Goal: Information Seeking & Learning: Learn about a topic

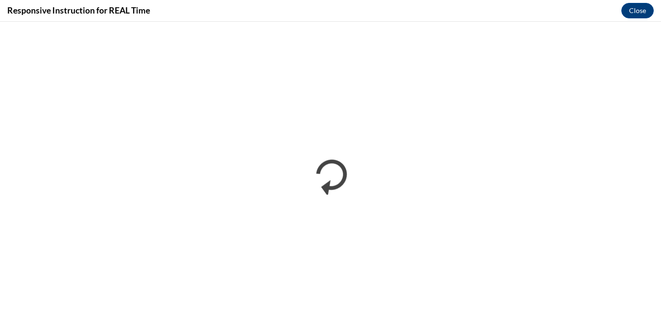
scroll to position [565, 0]
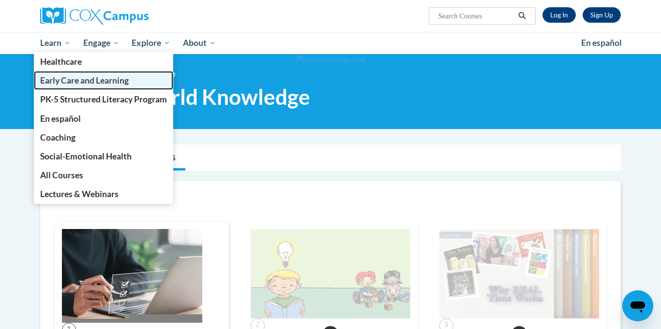
click at [104, 82] on span "Early Care and Learning" at bounding box center [84, 80] width 89 height 10
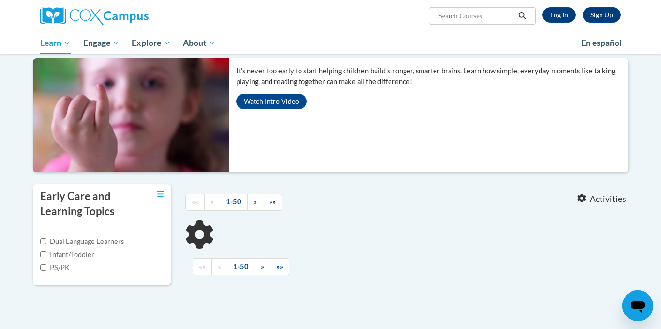
scroll to position [87, 0]
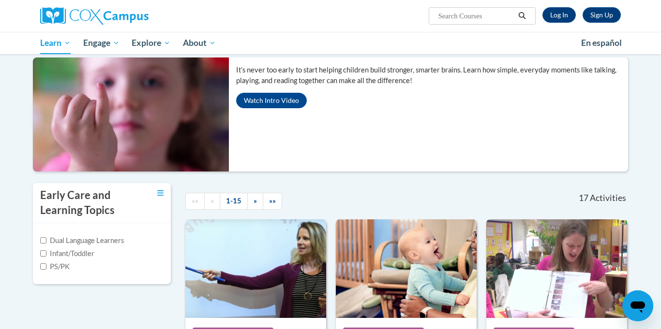
click at [660, 75] on html "Sign Up Log In Search Search... Toggle navigation My Learning My Learning My Co…" at bounding box center [330, 77] width 661 height 329
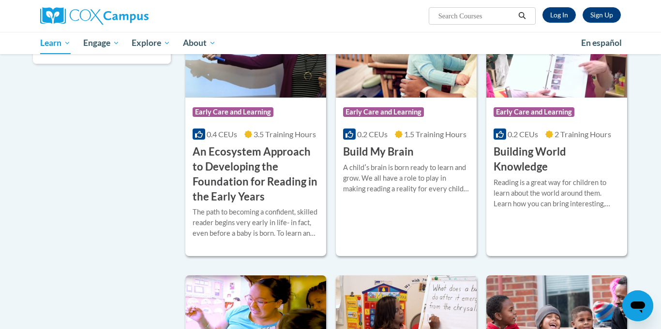
scroll to position [305, 0]
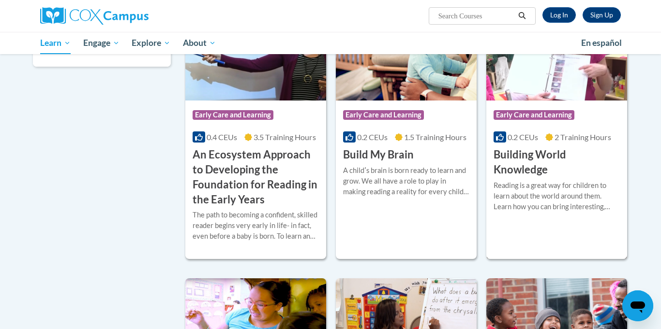
click at [525, 93] on img at bounding box center [556, 51] width 141 height 99
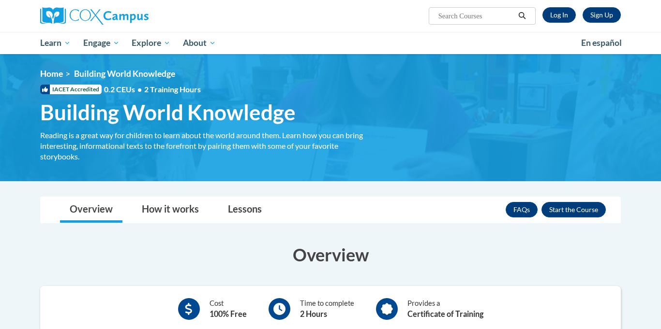
scroll to position [125, 0]
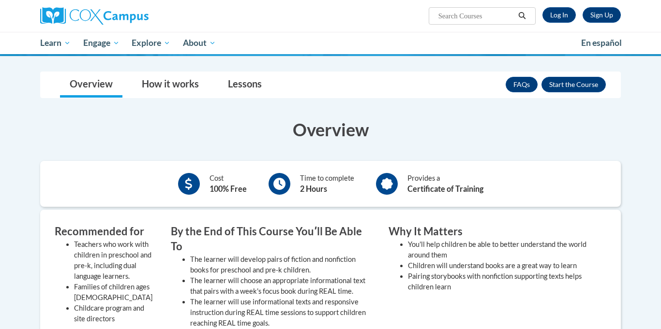
click at [649, 125] on html "Sign Up Log In Search Search... Toggle navigation My Learning My Learning My Co…" at bounding box center [330, 39] width 661 height 329
click at [556, 87] on button "Enroll" at bounding box center [573, 84] width 64 height 15
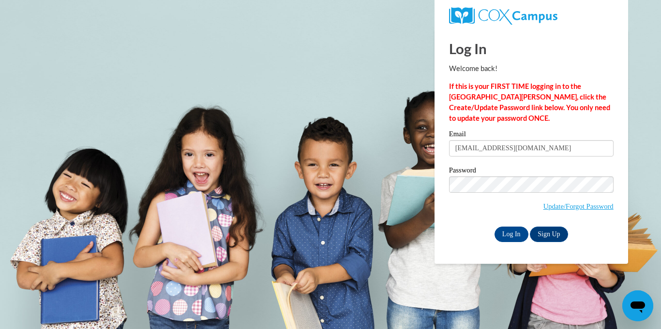
type input "[EMAIL_ADDRESS][DOMAIN_NAME]"
click at [488, 194] on span "Update/Forgot Password" at bounding box center [531, 197] width 164 height 40
click at [502, 233] on input "Log In" at bounding box center [511, 234] width 34 height 15
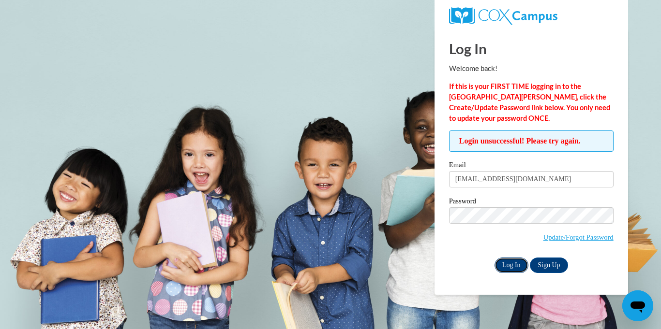
click at [508, 265] on input "Log In" at bounding box center [511, 265] width 34 height 15
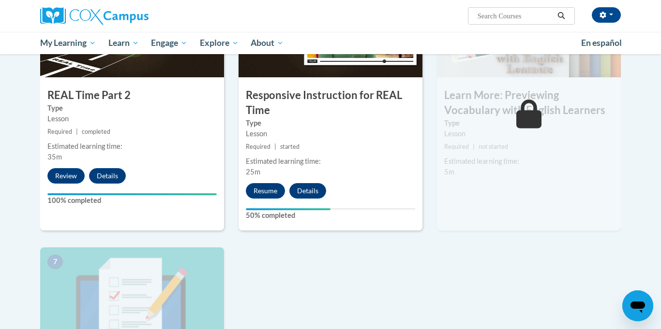
scroll to position [550, 0]
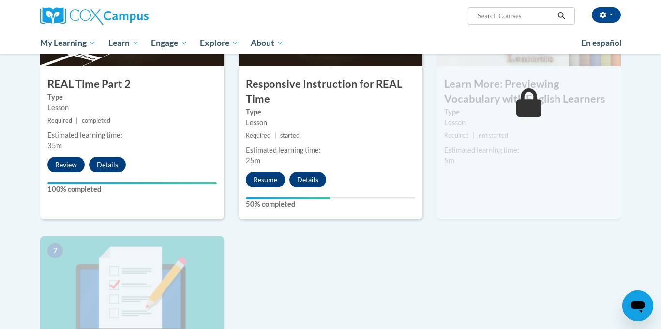
drag, startPoint x: 0, startPoint y: 0, endPoint x: 639, endPoint y: 217, distance: 675.3
click at [262, 183] on button "Resume" at bounding box center [265, 179] width 39 height 15
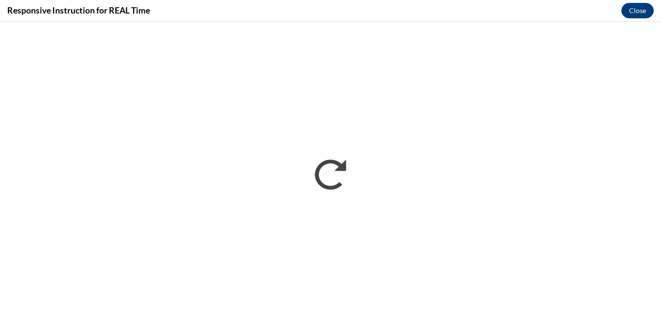
scroll to position [0, 0]
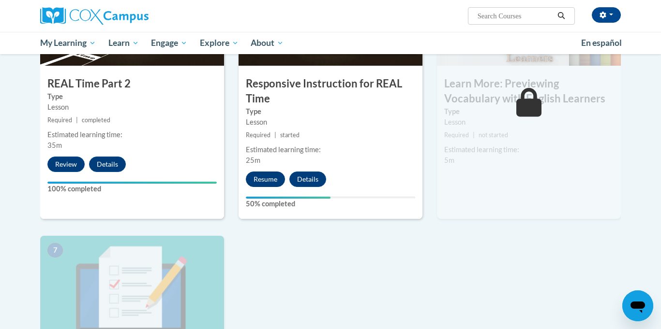
scroll to position [550, 0]
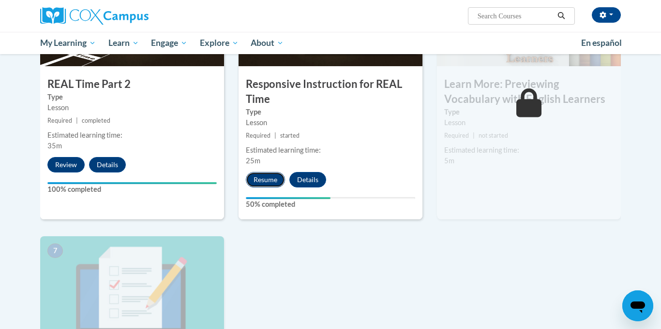
click at [260, 179] on button "Resume" at bounding box center [265, 179] width 39 height 15
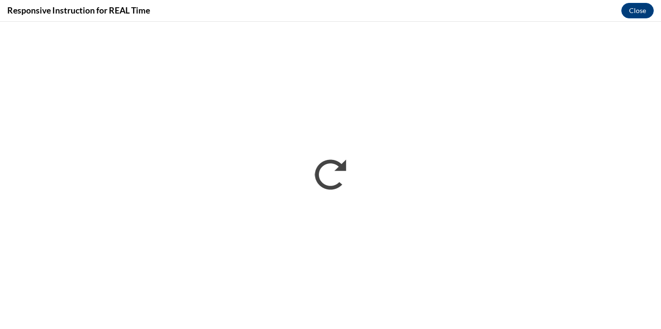
scroll to position [0, 0]
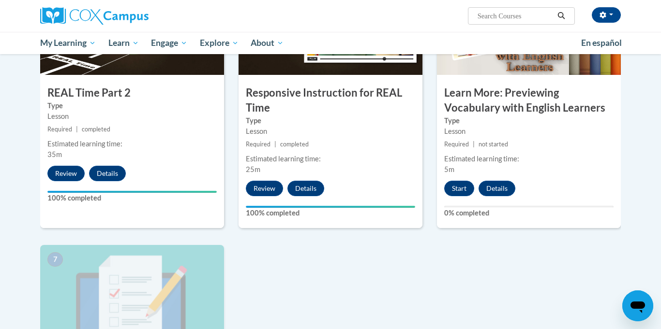
scroll to position [537, 0]
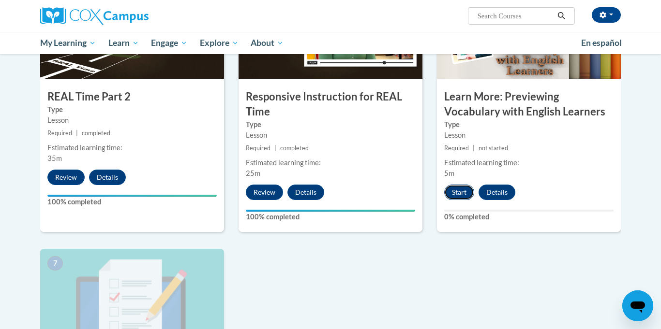
click at [458, 193] on button "Start" at bounding box center [459, 192] width 30 height 15
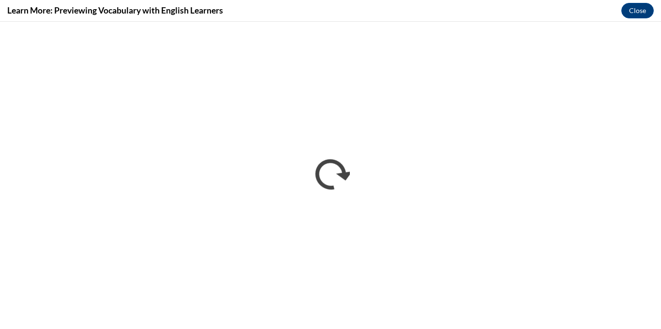
scroll to position [0, 0]
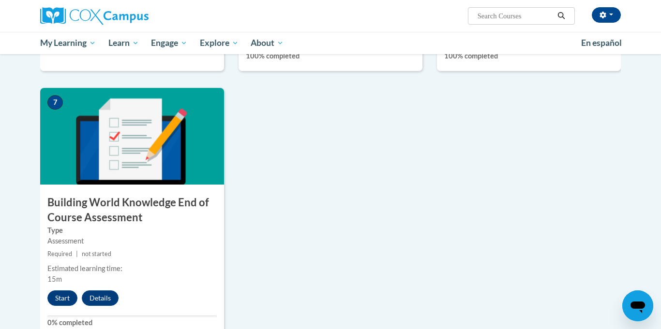
scroll to position [695, 0]
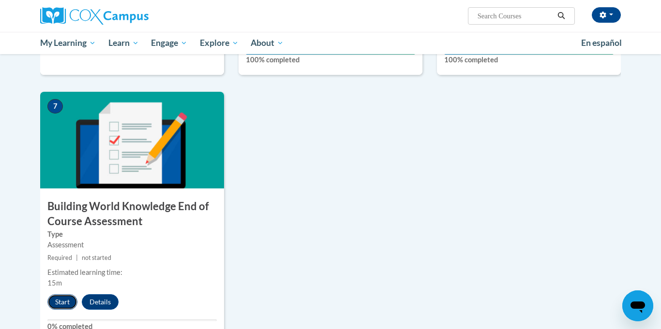
click at [72, 295] on button "Start" at bounding box center [62, 302] width 30 height 15
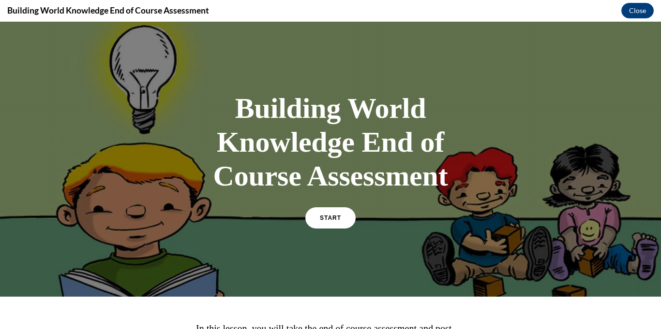
scroll to position [117, 0]
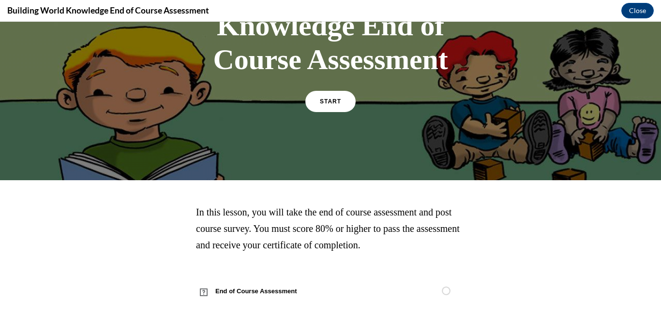
click at [349, 113] on div "START" at bounding box center [330, 106] width 50 height 30
click at [342, 100] on link "START" at bounding box center [330, 101] width 53 height 22
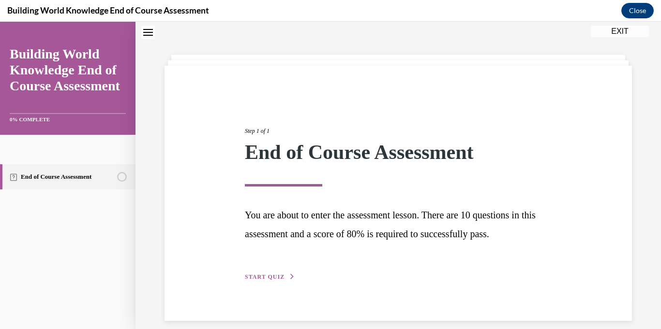
scroll to position [41, 0]
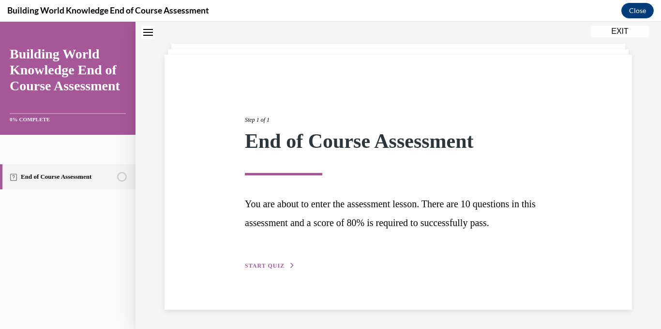
click at [270, 270] on div "Step 1 of 1 End of Course Assessment You are about to enter the assessment less…" at bounding box center [397, 182] width 321 height 178
click at [270, 264] on span "START QUIZ" at bounding box center [265, 266] width 40 height 7
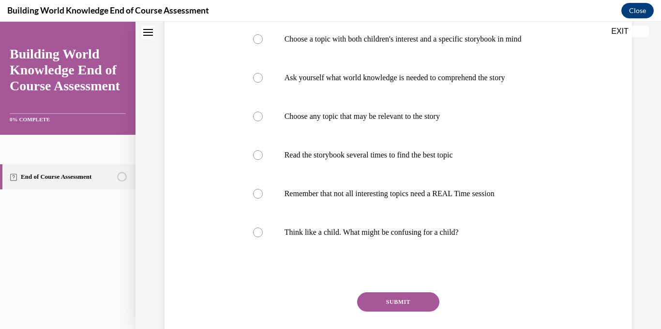
scroll to position [236, 0]
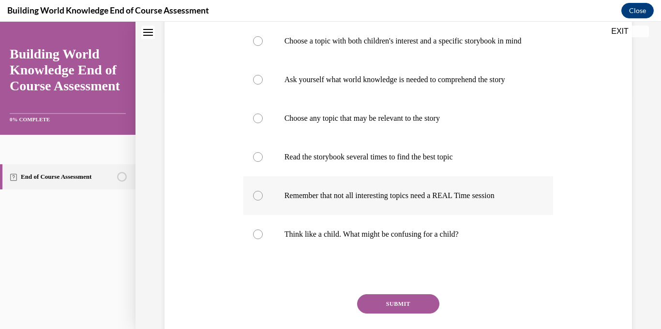
click at [481, 201] on p "Remember that not all interesting topics need a REAL Time session" at bounding box center [406, 196] width 245 height 10
click at [263, 201] on input "Remember that not all interesting topics need a REAL Time session" at bounding box center [258, 196] width 10 height 10
radio input "true"
click at [459, 172] on label "Read the storybook several times to find the best topic" at bounding box center [398, 157] width 310 height 39
click at [263, 162] on input "Read the storybook several times to find the best topic" at bounding box center [258, 157] width 10 height 10
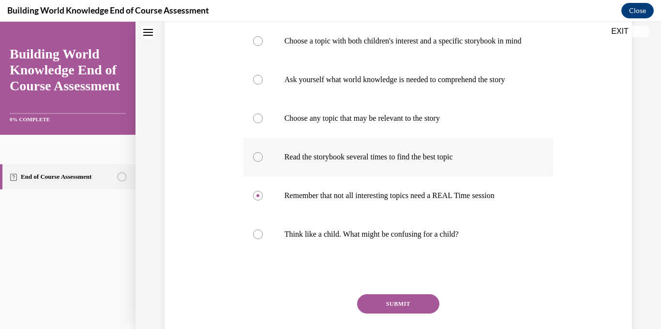
radio input "true"
click at [424, 314] on button "SUBMIT" at bounding box center [398, 304] width 82 height 19
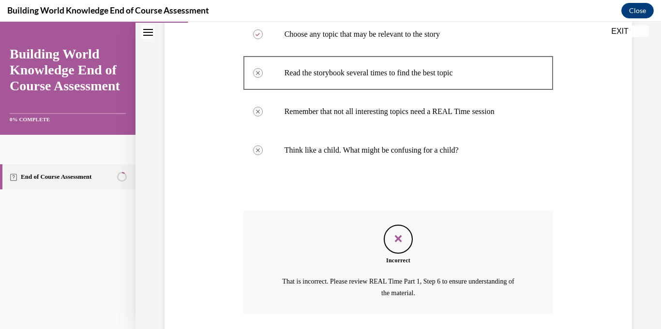
scroll to position [399, 0]
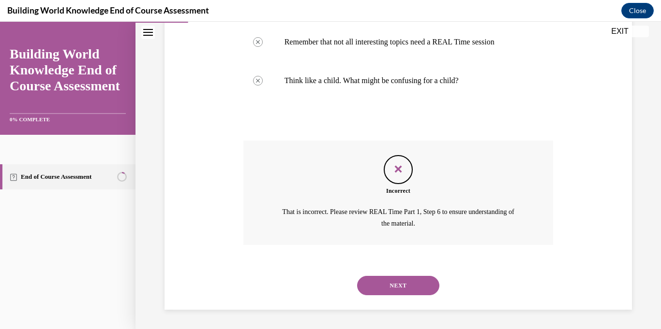
click at [401, 282] on button "NEXT" at bounding box center [398, 285] width 82 height 19
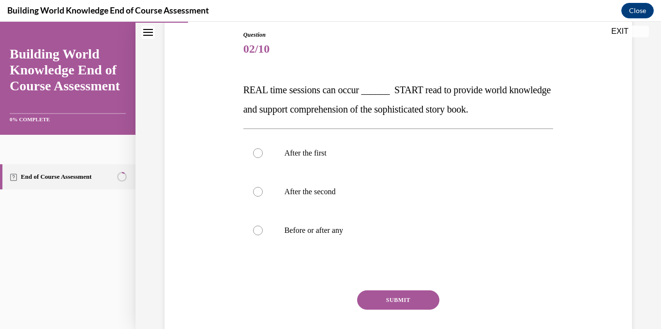
scroll to position [109, 0]
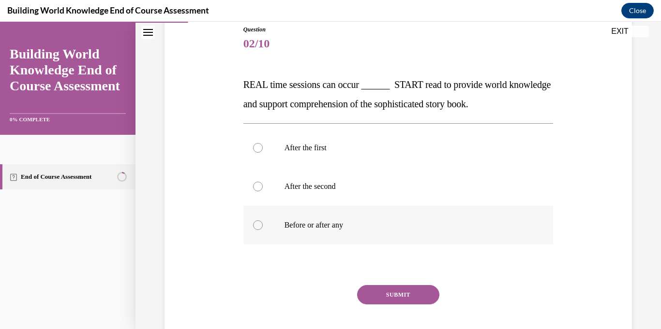
click at [341, 229] on p "Before or after any" at bounding box center [406, 226] width 245 height 10
click at [263, 229] on input "Before or after any" at bounding box center [258, 226] width 10 height 10
radio input "true"
click at [411, 297] on button "SUBMIT" at bounding box center [398, 294] width 82 height 19
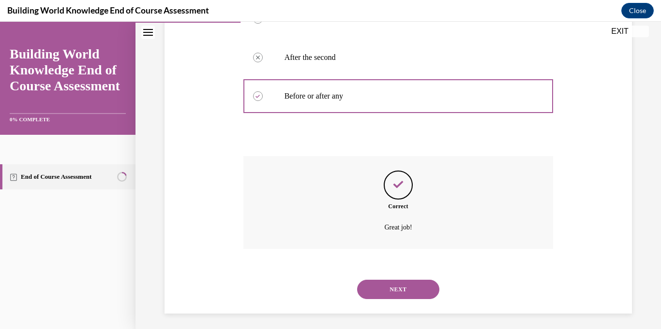
scroll to position [242, 0]
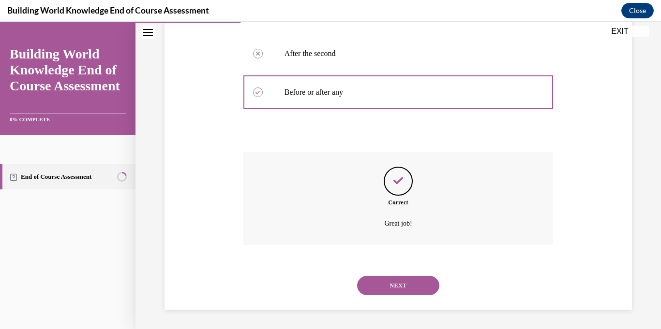
click at [380, 287] on button "NEXT" at bounding box center [398, 285] width 82 height 19
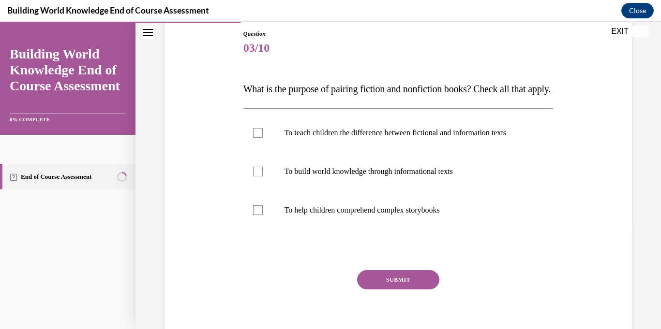
scroll to position [108, 0]
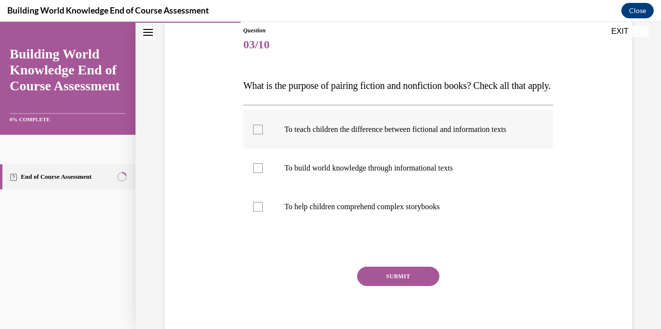
click at [362, 134] on p "To teach children the difference between fictional and information texts" at bounding box center [406, 130] width 245 height 10
click at [263, 134] on input "To teach children the difference between fictional and information texts" at bounding box center [258, 130] width 10 height 10
checkbox input "true"
click at [366, 173] on p "To build world knowledge through informational texts" at bounding box center [406, 168] width 245 height 10
click at [263, 173] on input "To build world knowledge through informational texts" at bounding box center [258, 168] width 10 height 10
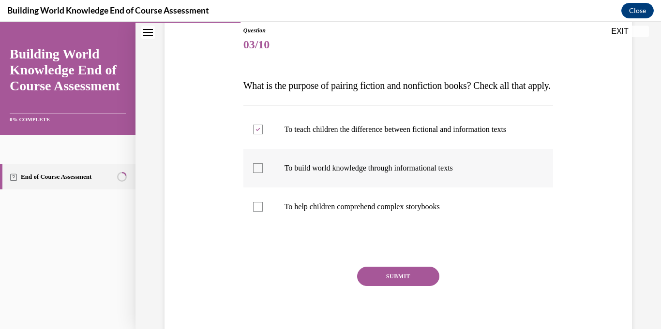
checkbox input "true"
click at [374, 226] on label "To help children comprehend complex storybooks" at bounding box center [398, 207] width 310 height 39
click at [263, 212] on input "To help children comprehend complex storybooks" at bounding box center [258, 207] width 10 height 10
checkbox input "true"
click at [397, 286] on button "SUBMIT" at bounding box center [398, 276] width 82 height 19
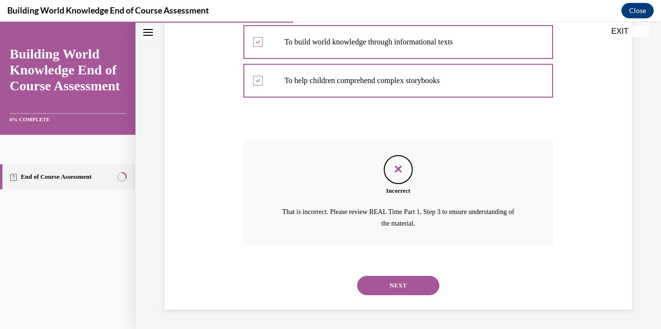
scroll to position [254, 0]
click at [416, 292] on button "NEXT" at bounding box center [398, 285] width 82 height 19
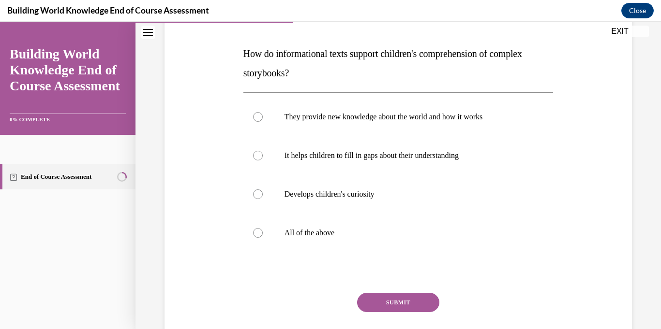
scroll to position [141, 0]
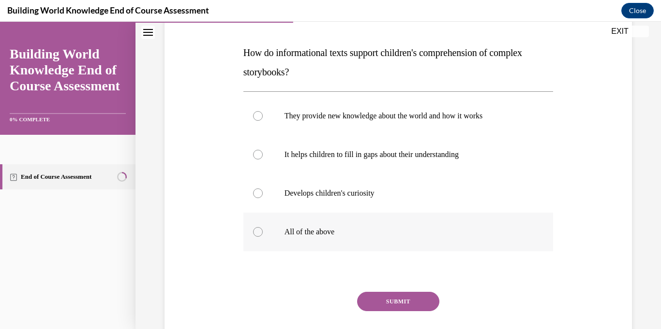
click at [332, 226] on label "All of the above" at bounding box center [398, 232] width 310 height 39
click at [263, 227] on input "All of the above" at bounding box center [258, 232] width 10 height 10
radio input "true"
click at [387, 296] on button "SUBMIT" at bounding box center [398, 301] width 82 height 19
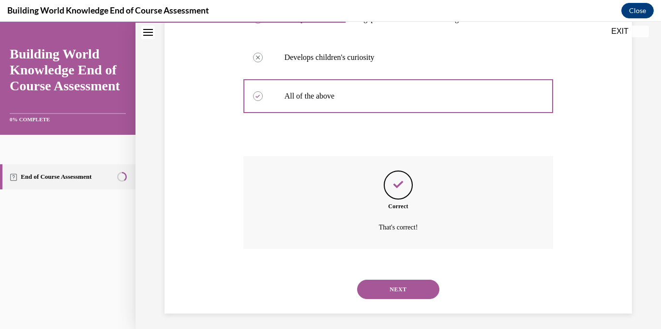
scroll to position [281, 0]
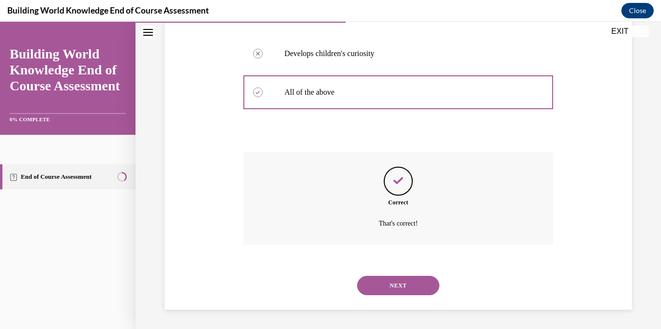
click at [399, 292] on button "NEXT" at bounding box center [398, 285] width 82 height 19
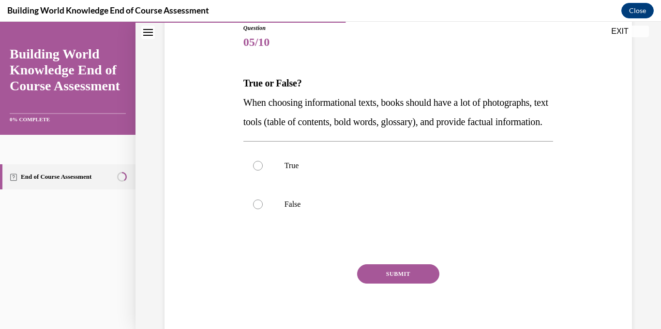
scroll to position [112, 0]
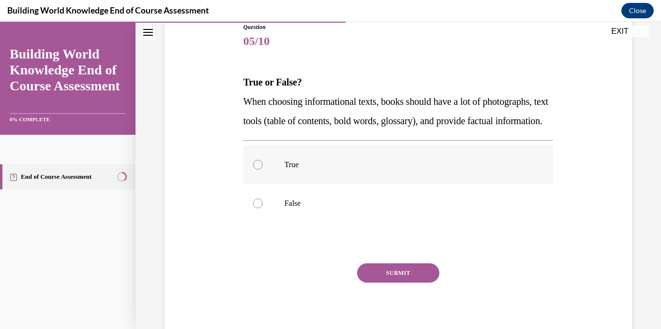
click at [289, 170] on p "True" at bounding box center [406, 165] width 245 height 10
click at [263, 170] on input "True" at bounding box center [258, 165] width 10 height 10
radio input "true"
click at [415, 283] on button "SUBMIT" at bounding box center [398, 273] width 82 height 19
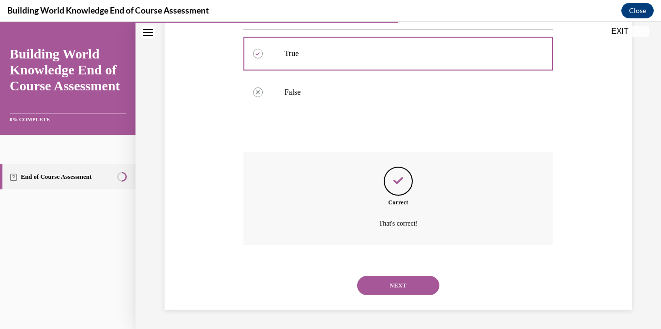
scroll to position [242, 0]
click at [421, 279] on button "NEXT" at bounding box center [398, 285] width 82 height 19
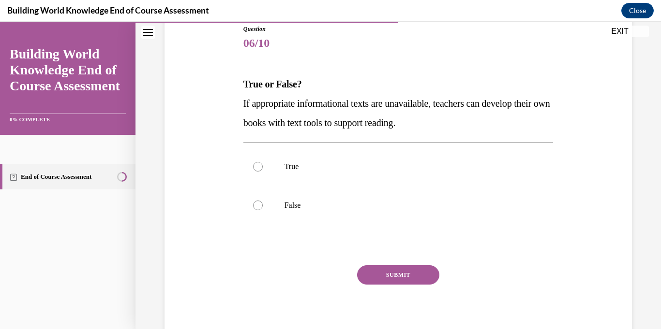
scroll to position [111, 0]
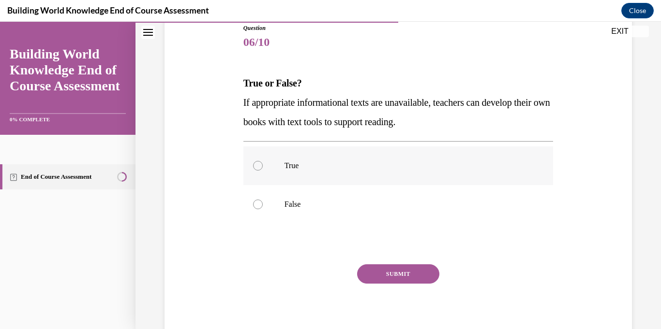
click at [394, 162] on p "True" at bounding box center [406, 166] width 245 height 10
click at [263, 162] on input "True" at bounding box center [258, 166] width 10 height 10
radio input "true"
click at [415, 267] on button "SUBMIT" at bounding box center [398, 274] width 82 height 19
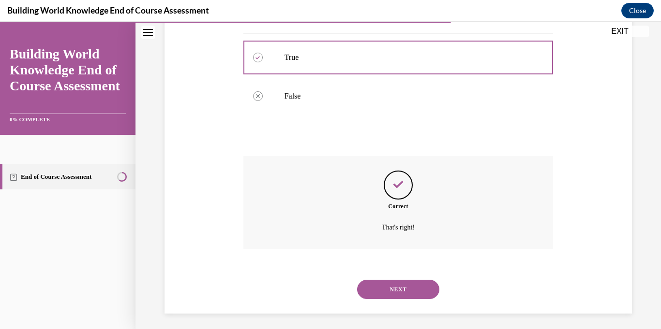
scroll to position [223, 0]
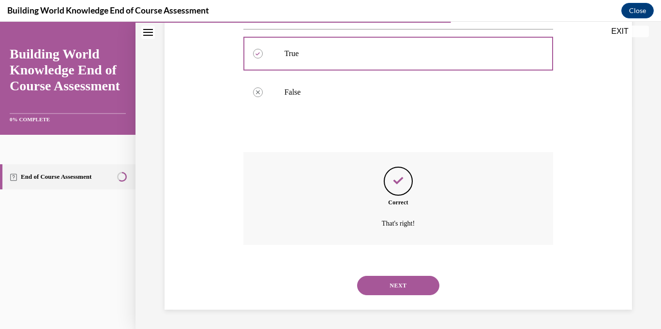
click at [403, 282] on button "NEXT" at bounding box center [398, 285] width 82 height 19
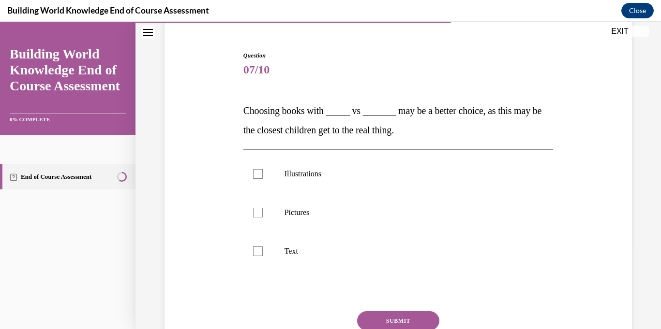
scroll to position [86, 0]
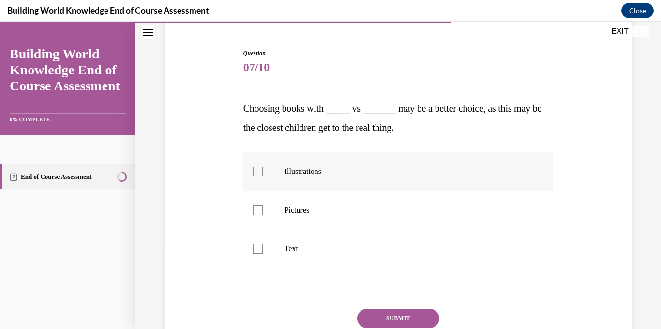
click at [340, 170] on p "Illustrations" at bounding box center [406, 172] width 245 height 10
click at [263, 170] on input "Illustrations" at bounding box center [258, 172] width 10 height 10
checkbox input "true"
click at [306, 222] on label "Pictures" at bounding box center [398, 210] width 310 height 39
click at [263, 215] on input "Pictures" at bounding box center [258, 211] width 10 height 10
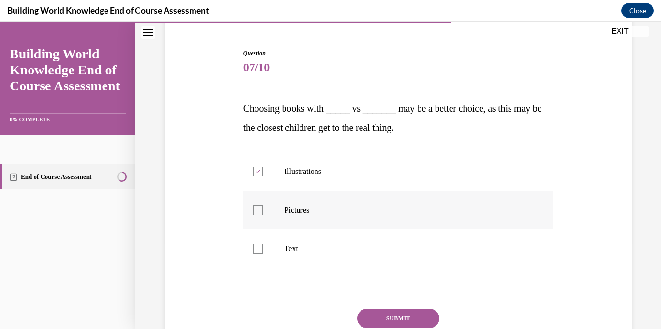
checkbox input "true"
click at [383, 323] on button "SUBMIT" at bounding box center [398, 318] width 82 height 19
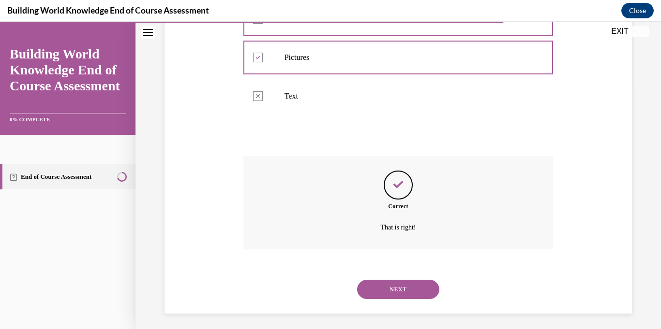
scroll to position [242, 0]
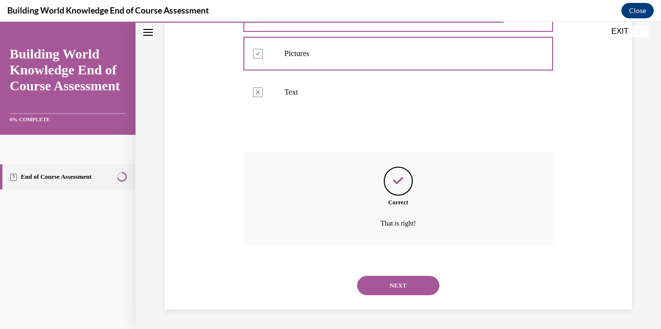
click at [404, 288] on button "NEXT" at bounding box center [398, 285] width 82 height 19
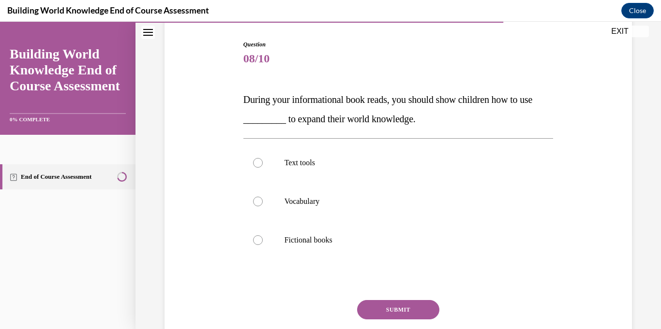
scroll to position [96, 0]
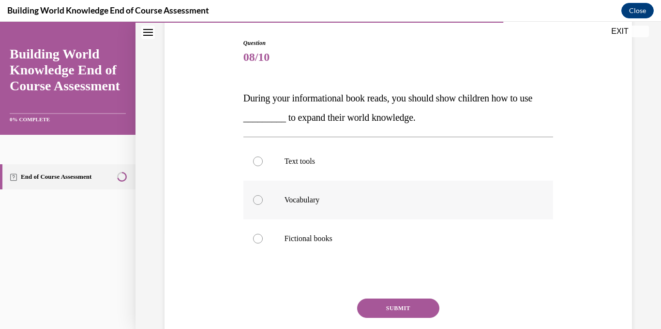
click at [327, 200] on p "Vocabulary" at bounding box center [406, 200] width 245 height 10
click at [263, 200] on input "Vocabulary" at bounding box center [258, 200] width 10 height 10
radio input "true"
click at [392, 308] on button "SUBMIT" at bounding box center [398, 308] width 82 height 19
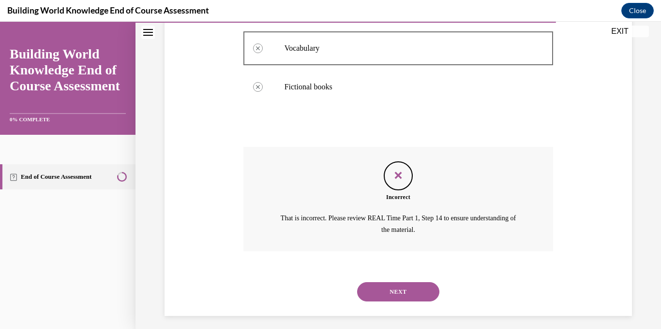
scroll to position [254, 0]
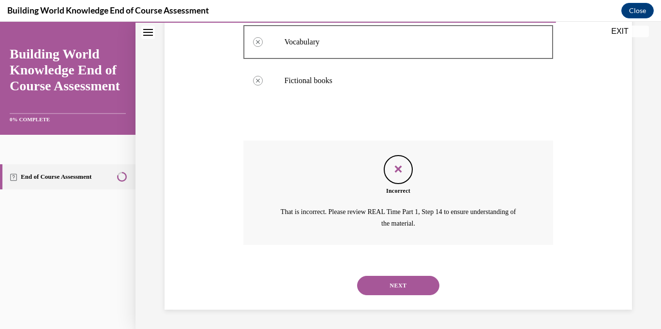
click at [418, 288] on button "NEXT" at bounding box center [398, 285] width 82 height 19
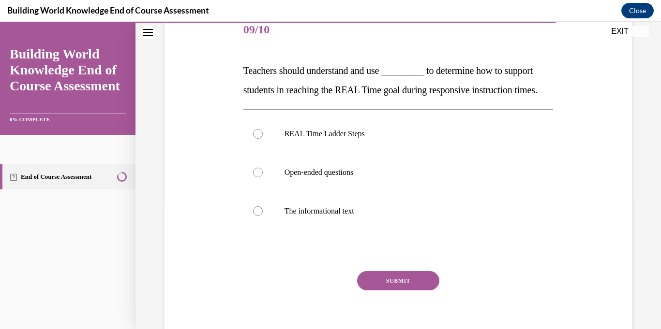
scroll to position [124, 0]
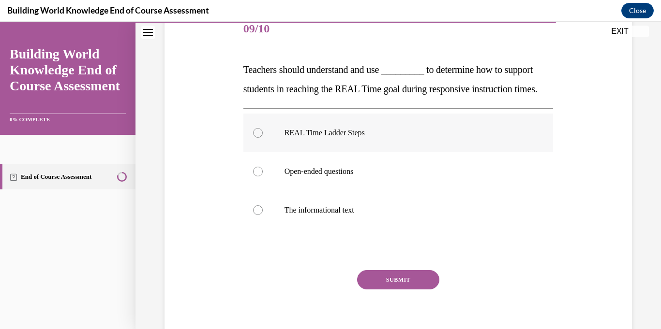
click at [449, 138] on p "REAL Time Ladder Steps" at bounding box center [406, 133] width 245 height 10
click at [263, 138] on input "REAL Time Ladder Steps" at bounding box center [258, 133] width 10 height 10
radio input "true"
click at [401, 290] on button "SUBMIT" at bounding box center [398, 279] width 82 height 19
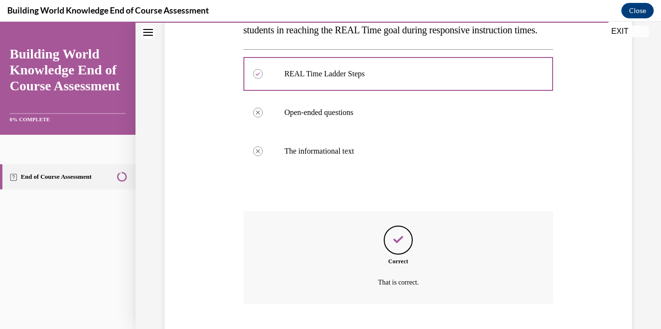
scroll to position [262, 0]
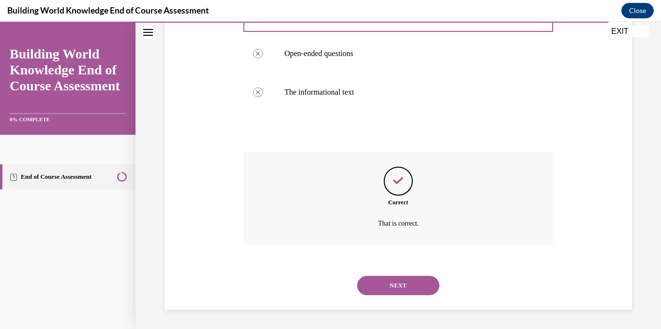
click at [417, 286] on button "NEXT" at bounding box center [398, 285] width 82 height 19
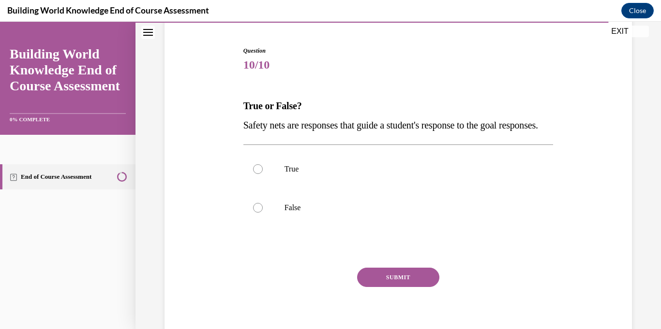
scroll to position [98, 0]
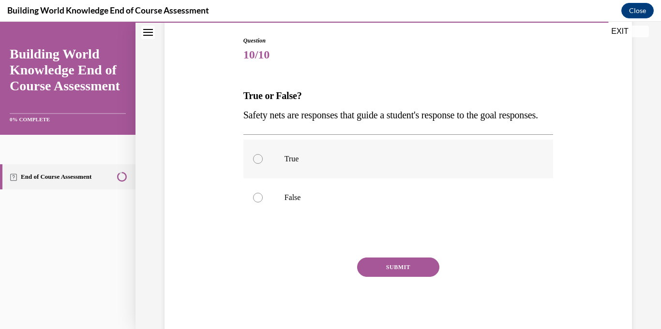
click at [500, 164] on p "True" at bounding box center [406, 159] width 245 height 10
click at [263, 164] on input "True" at bounding box center [258, 159] width 10 height 10
radio input "true"
click at [414, 277] on button "SUBMIT" at bounding box center [398, 267] width 82 height 19
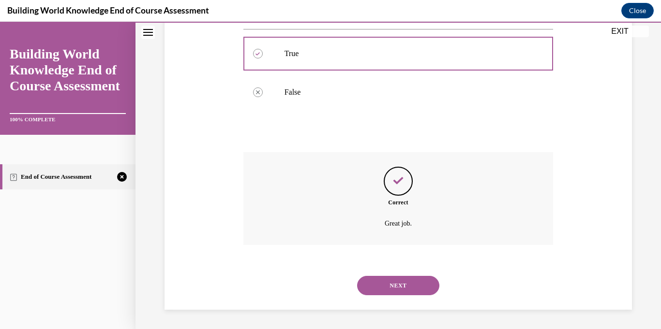
scroll to position [223, 0]
click at [421, 293] on button "NEXT" at bounding box center [398, 285] width 82 height 19
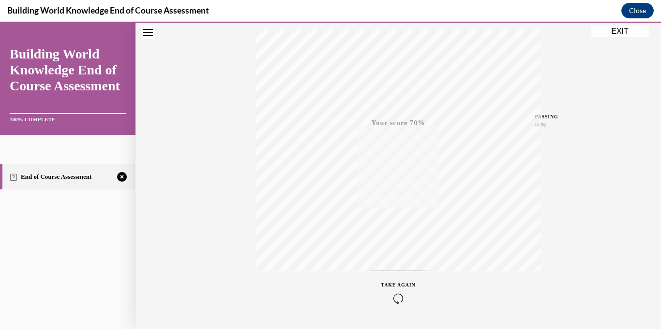
scroll to position [162, 0]
click at [395, 298] on icon "button" at bounding box center [398, 296] width 34 height 11
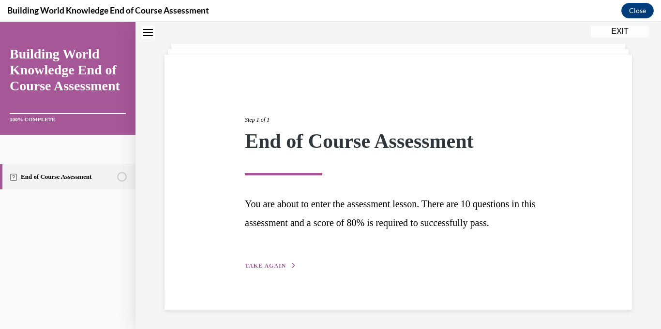
scroll to position [41, 0]
click at [261, 270] on div "Step 1 of 1 End of Course Assessment You are about to enter the assessment less…" at bounding box center [397, 182] width 321 height 178
click at [258, 267] on span "TAKE AGAIN" at bounding box center [265, 266] width 41 height 7
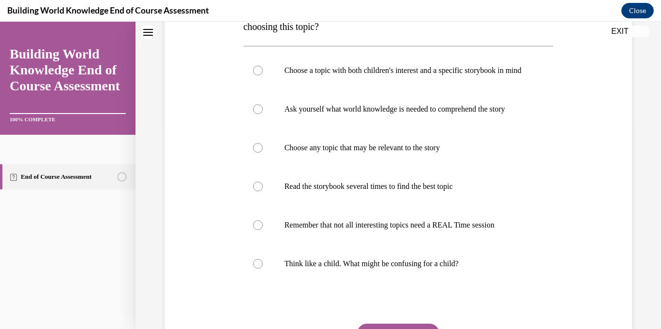
scroll to position [203, 0]
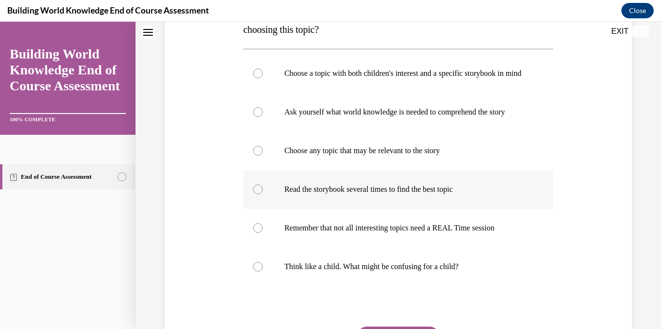
click at [450, 194] on p "Read the storybook several times to find the best topic" at bounding box center [406, 190] width 245 height 10
click at [263, 194] on input "Read the storybook several times to find the best topic" at bounding box center [258, 190] width 10 height 10
radio input "true"
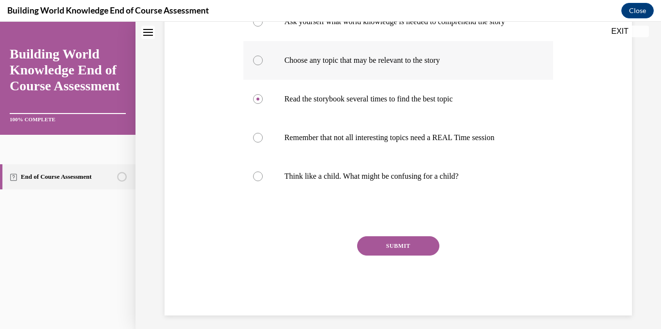
click at [443, 65] on p "Choose any topic that may be relevant to the story" at bounding box center [406, 61] width 245 height 10
click at [263, 65] on input "Choose any topic that may be relevant to the story" at bounding box center [258, 61] width 10 height 10
radio input "true"
click at [418, 269] on div "SUBMIT" at bounding box center [398, 261] width 310 height 48
click at [418, 256] on button "SUBMIT" at bounding box center [398, 246] width 82 height 19
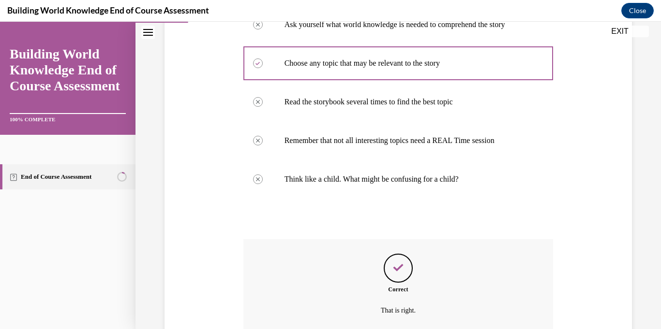
scroll to position [387, 0]
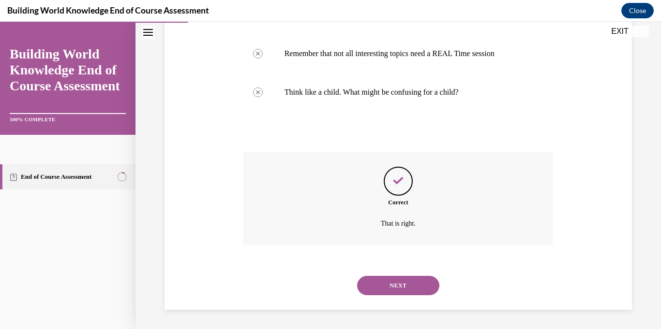
click at [411, 284] on button "NEXT" at bounding box center [398, 285] width 82 height 19
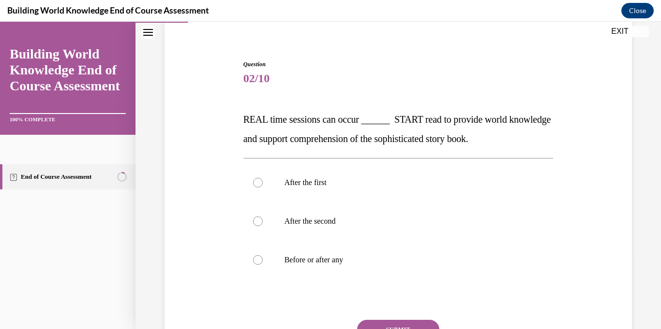
scroll to position [75, 0]
click at [281, 259] on label "Before or after any" at bounding box center [398, 259] width 310 height 39
click at [263, 259] on input "Before or after any" at bounding box center [258, 260] width 10 height 10
radio input "true"
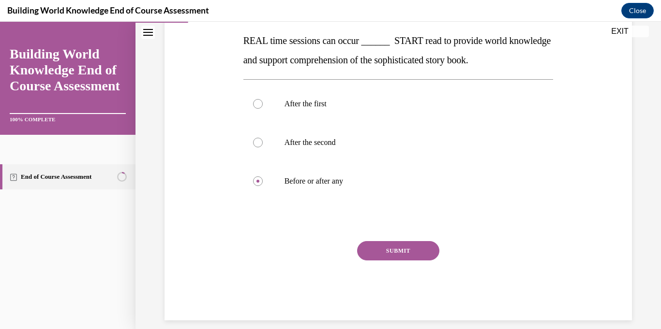
click at [426, 245] on button "SUBMIT" at bounding box center [398, 250] width 82 height 19
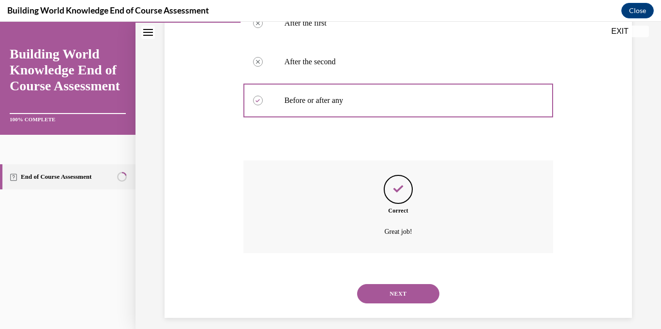
scroll to position [242, 0]
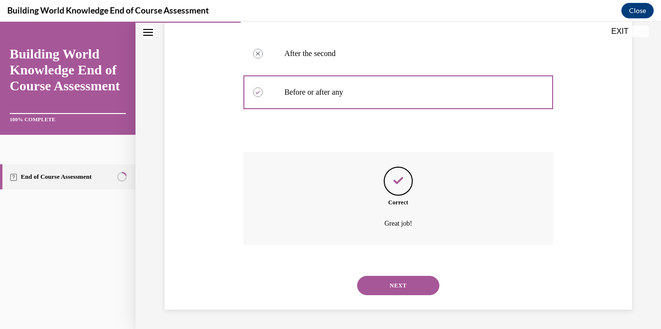
click at [421, 291] on button "NEXT" at bounding box center [398, 285] width 82 height 19
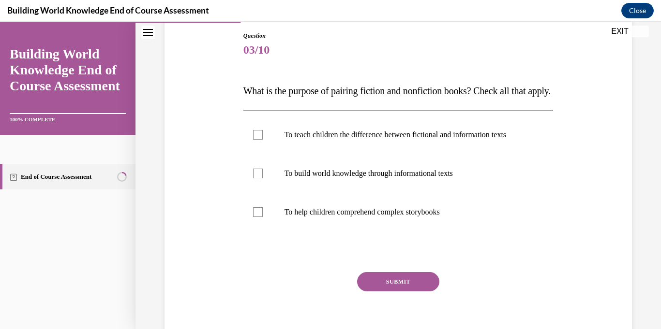
scroll to position [102, 0]
click at [261, 179] on div at bounding box center [258, 175] width 10 height 10
click at [261, 179] on input "To build world knowledge through informational texts" at bounding box center [258, 175] width 10 height 10
checkbox input "true"
click at [260, 218] on div at bounding box center [258, 213] width 10 height 10
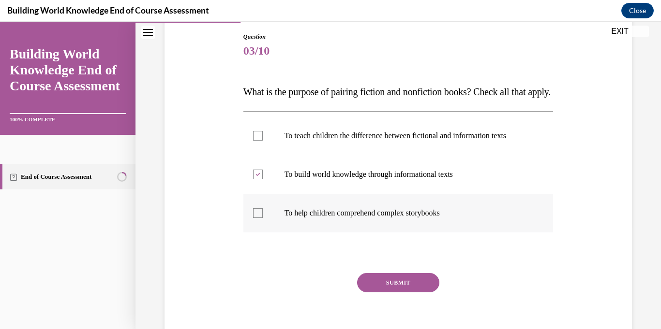
click at [260, 218] on input "To help children comprehend complex storybooks" at bounding box center [258, 213] width 10 height 10
checkbox input "true"
click at [404, 293] on button "SUBMIT" at bounding box center [398, 282] width 82 height 19
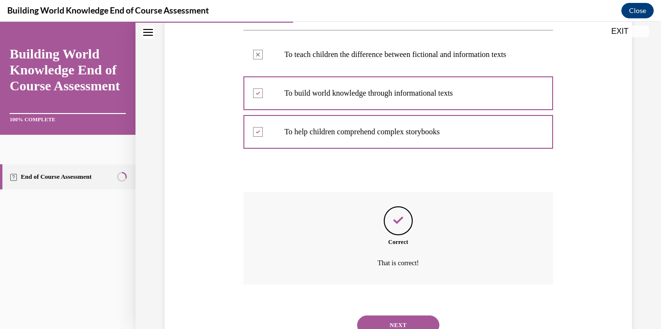
scroll to position [242, 0]
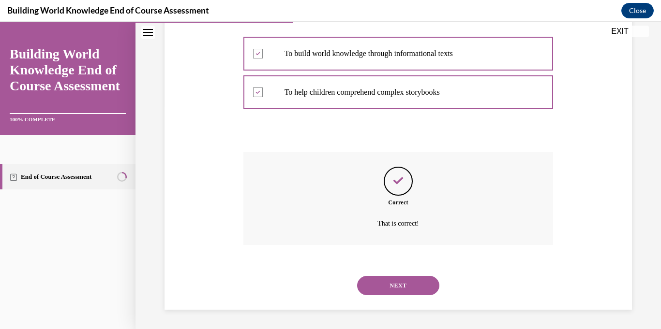
click at [376, 293] on button "NEXT" at bounding box center [398, 285] width 82 height 19
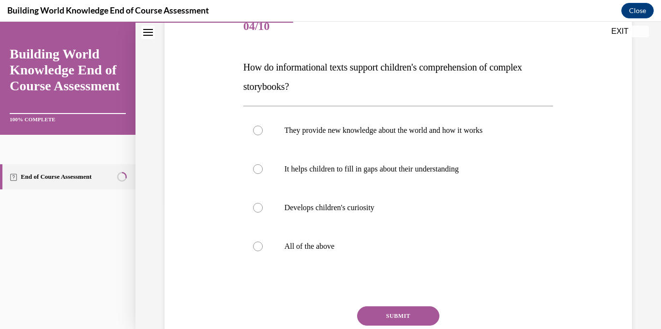
scroll to position [108, 0]
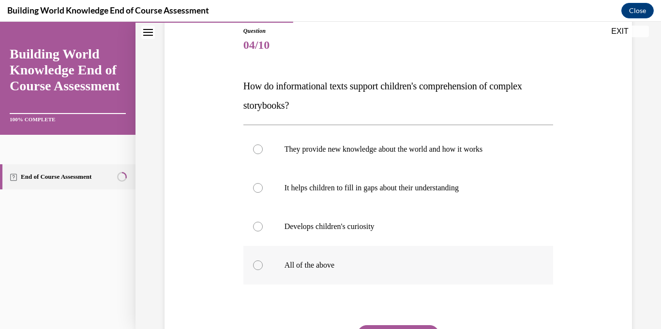
click at [370, 267] on p "All of the above" at bounding box center [406, 266] width 245 height 10
click at [263, 267] on input "All of the above" at bounding box center [258, 266] width 10 height 10
radio input "true"
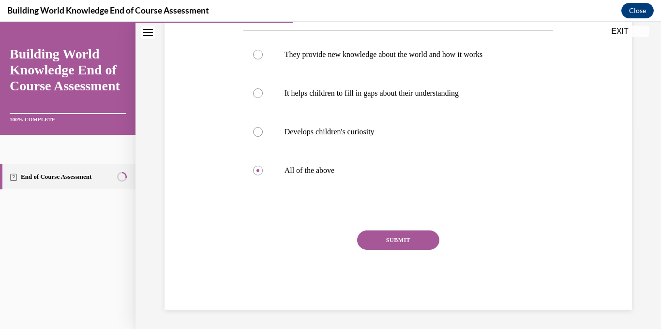
click at [403, 236] on button "SUBMIT" at bounding box center [398, 240] width 82 height 19
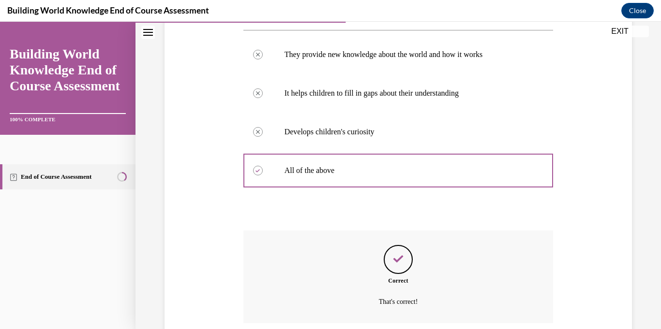
scroll to position [281, 0]
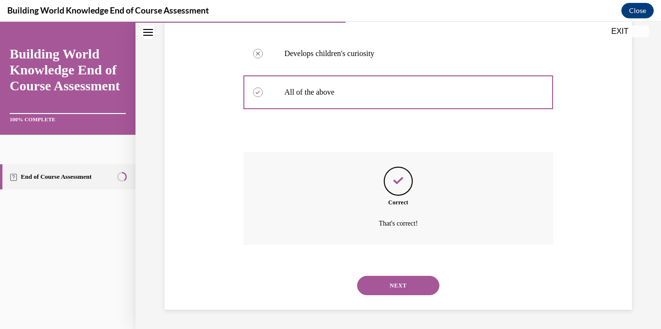
click at [375, 288] on button "NEXT" at bounding box center [398, 285] width 82 height 19
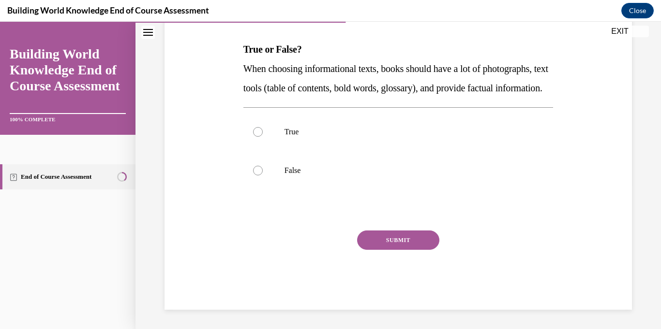
scroll to position [146, 0]
click at [518, 137] on p "True" at bounding box center [406, 132] width 245 height 10
click at [263, 137] on input "True" at bounding box center [258, 132] width 10 height 10
radio input "true"
click at [415, 250] on button "SUBMIT" at bounding box center [398, 240] width 82 height 19
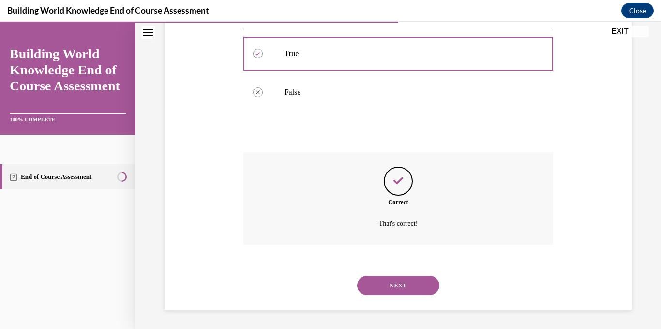
scroll to position [242, 0]
click at [422, 291] on button "NEXT" at bounding box center [398, 285] width 82 height 19
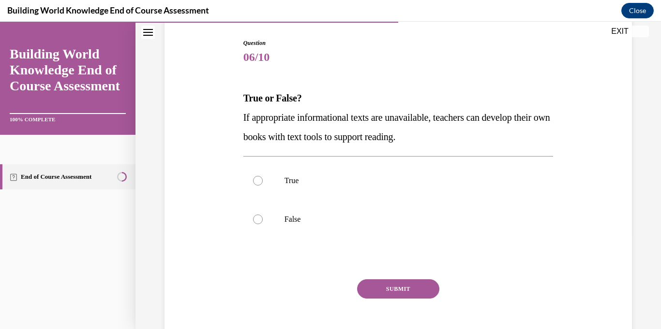
scroll to position [116, 0]
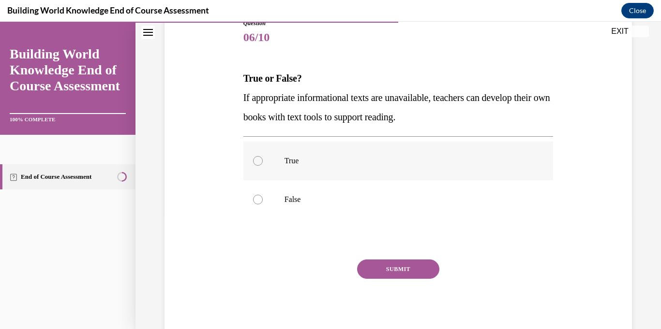
click at [418, 163] on p "True" at bounding box center [406, 161] width 245 height 10
click at [263, 163] on input "True" at bounding box center [258, 161] width 10 height 10
radio input "true"
click at [411, 264] on button "SUBMIT" at bounding box center [398, 269] width 82 height 19
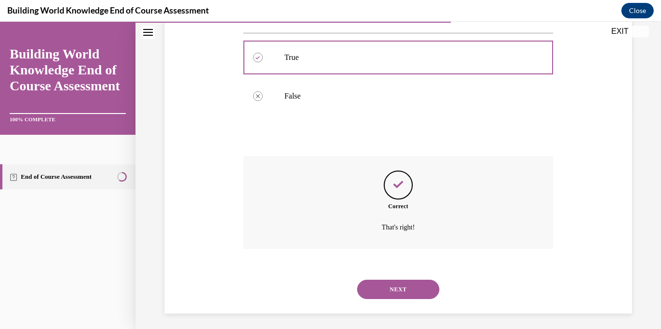
scroll to position [223, 0]
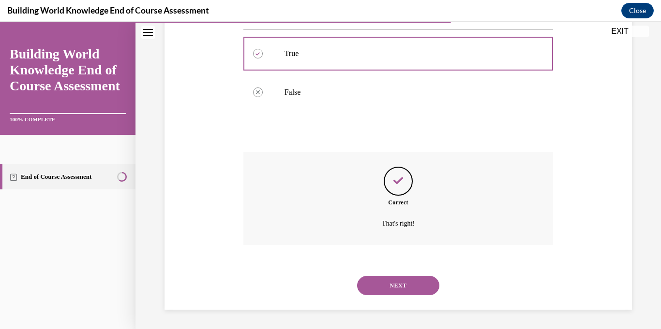
click at [386, 282] on button "NEXT" at bounding box center [398, 285] width 82 height 19
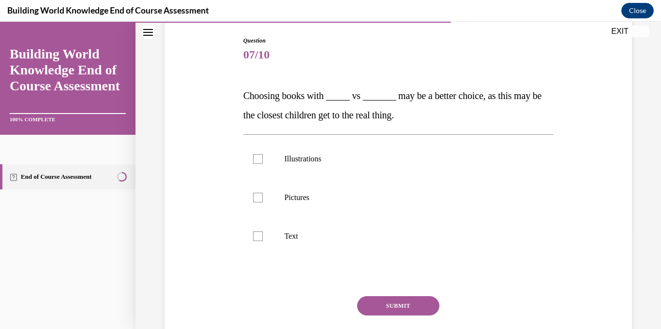
scroll to position [101, 0]
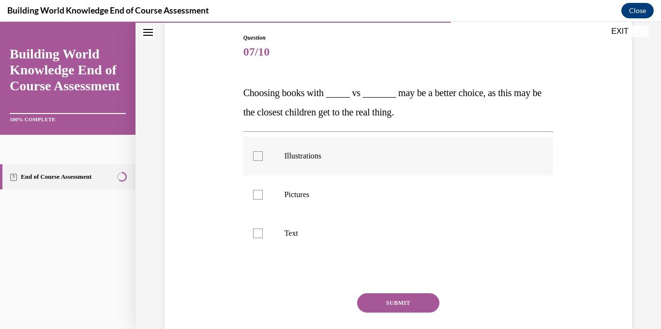
click at [296, 151] on p "Illustrations" at bounding box center [406, 156] width 245 height 10
click at [263, 151] on input "Illustrations" at bounding box center [258, 156] width 10 height 10
checkbox input "true"
click at [297, 197] on p "Pictures" at bounding box center [406, 195] width 245 height 10
click at [263, 197] on input "Pictures" at bounding box center [258, 195] width 10 height 10
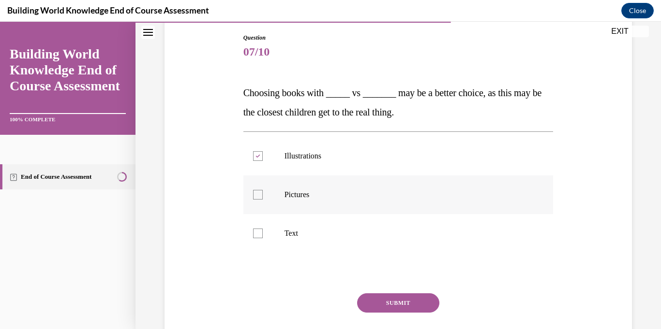
checkbox input "true"
click at [403, 308] on button "SUBMIT" at bounding box center [398, 303] width 82 height 19
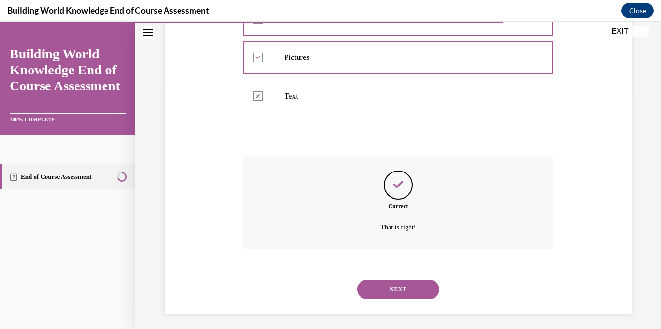
scroll to position [242, 0]
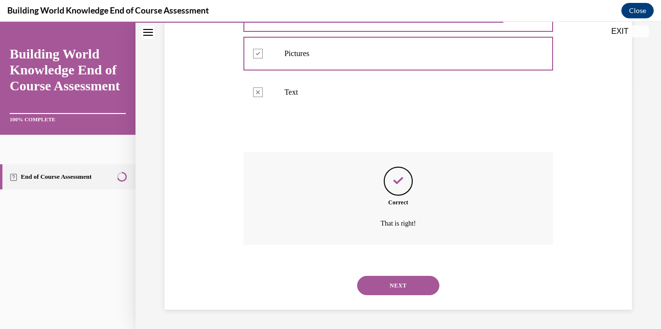
click at [423, 284] on button "NEXT" at bounding box center [398, 285] width 82 height 19
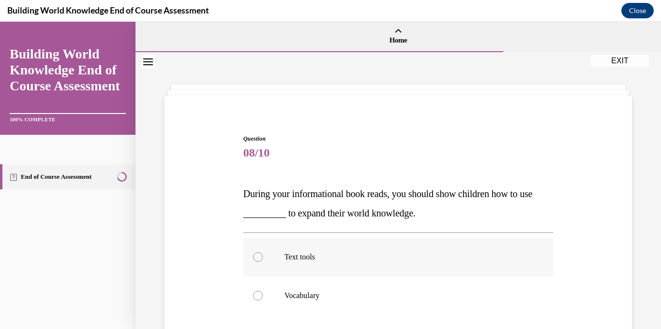
click at [339, 250] on label "Text tools" at bounding box center [398, 257] width 310 height 39
click at [263, 252] on input "Text tools" at bounding box center [258, 257] width 10 height 10
radio input "true"
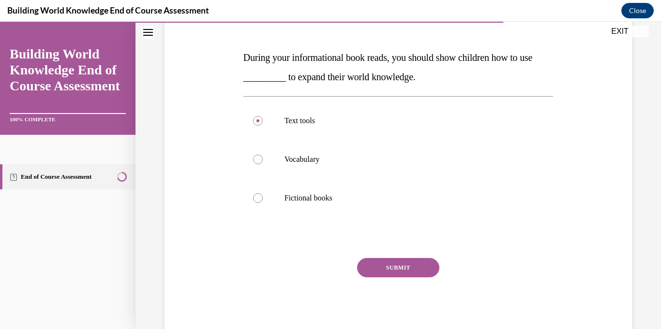
scroll to position [118, 0]
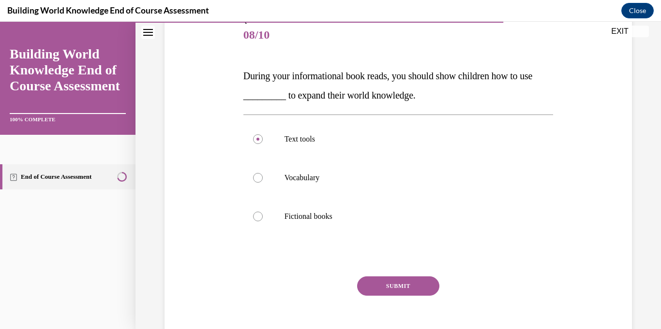
click at [424, 288] on button "SUBMIT" at bounding box center [398, 286] width 82 height 19
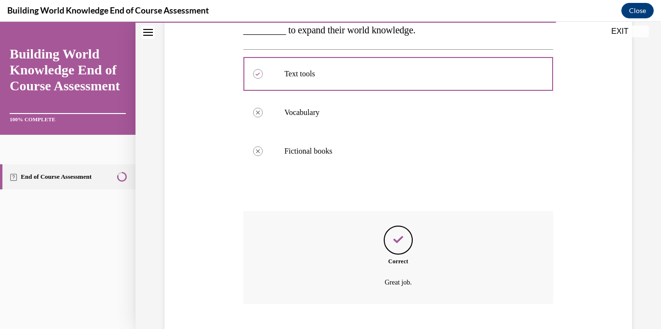
scroll to position [242, 0]
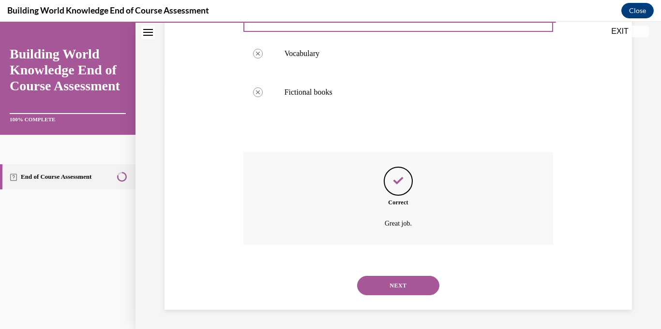
click at [410, 287] on button "NEXT" at bounding box center [398, 285] width 82 height 19
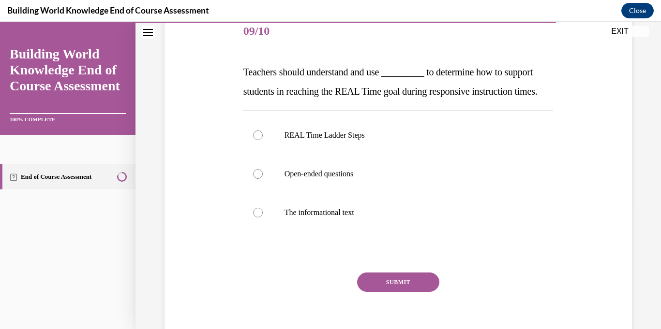
scroll to position [124, 0]
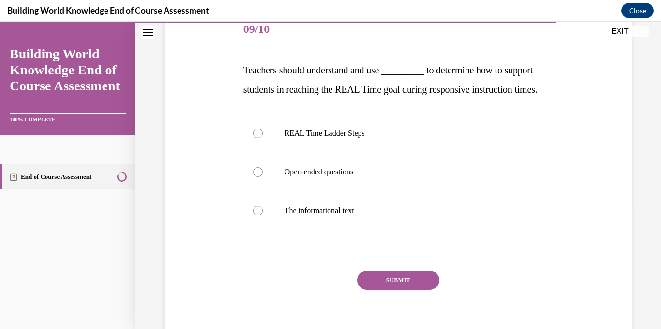
click at [410, 129] on div "REAL Time Ladder Steps Open-ended questions The informational text" at bounding box center [398, 172] width 310 height 126
click at [389, 138] on p "REAL Time Ladder Steps" at bounding box center [406, 134] width 245 height 10
click at [263, 138] on input "REAL Time Ladder Steps" at bounding box center [258, 134] width 10 height 10
radio input "true"
click at [417, 290] on button "SUBMIT" at bounding box center [398, 280] width 82 height 19
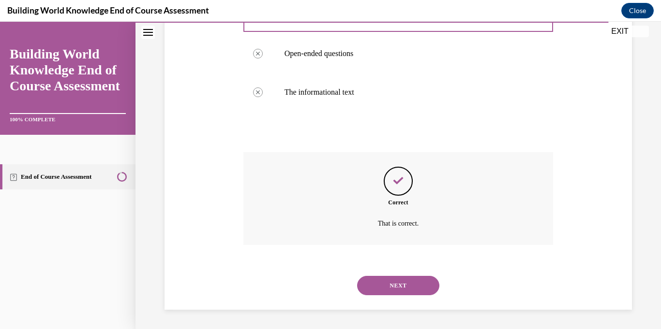
scroll to position [262, 0]
click at [404, 280] on button "NEXT" at bounding box center [398, 285] width 82 height 19
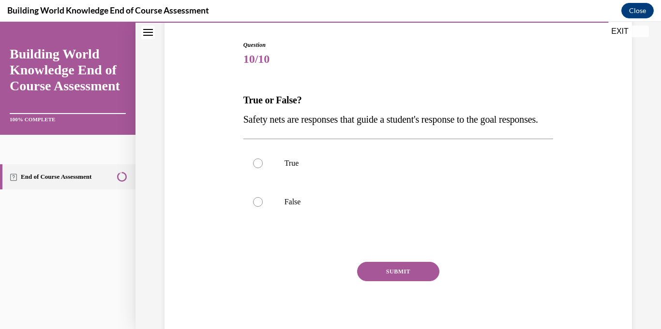
scroll to position [98, 0]
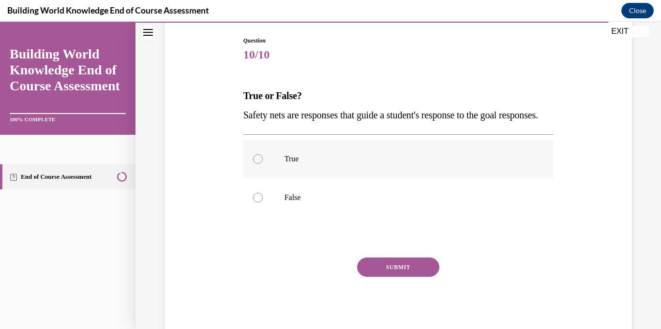
click at [315, 172] on label "True" at bounding box center [398, 159] width 310 height 39
click at [263, 164] on input "True" at bounding box center [258, 159] width 10 height 10
radio input "true"
click at [399, 277] on button "SUBMIT" at bounding box center [398, 267] width 82 height 19
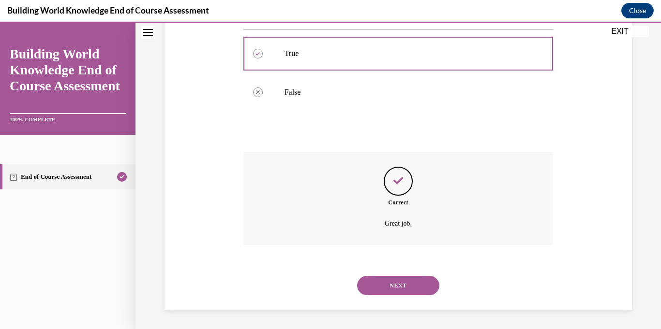
scroll to position [223, 0]
click at [408, 288] on button "NEXT" at bounding box center [398, 285] width 82 height 19
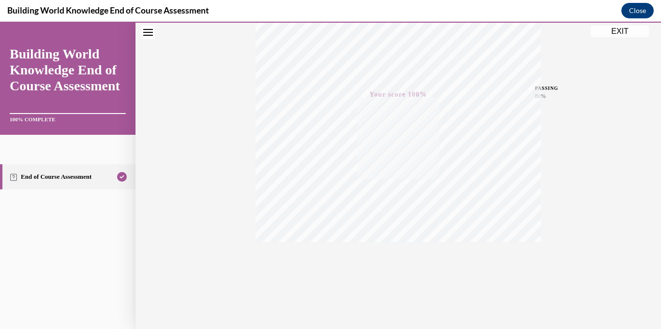
scroll to position [0, 0]
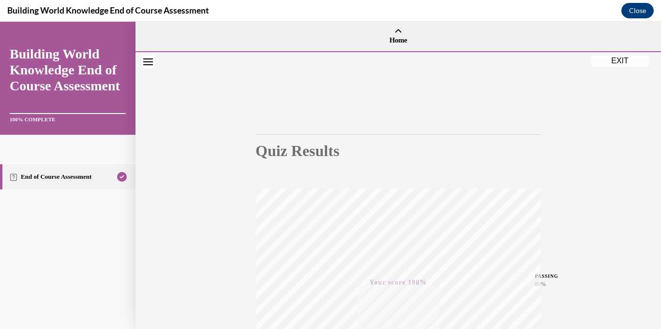
click at [615, 61] on button "EXIT" at bounding box center [620, 61] width 58 height 12
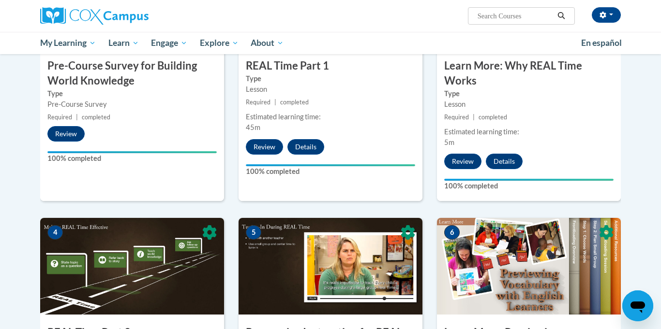
scroll to position [294, 0]
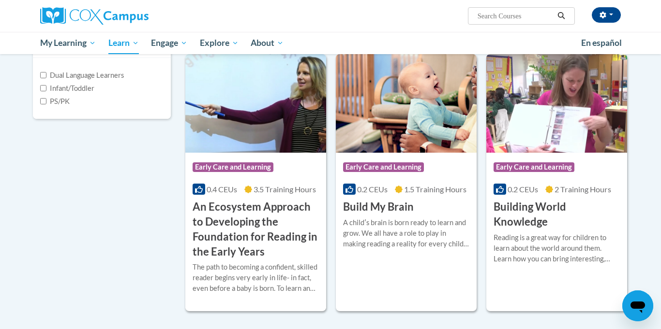
scroll to position [247, 0]
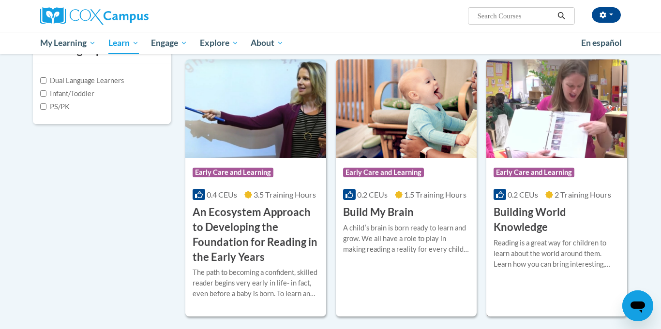
click at [552, 126] on img at bounding box center [556, 108] width 141 height 99
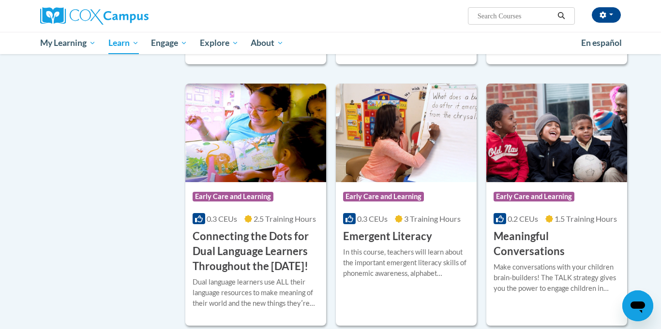
scroll to position [505, 0]
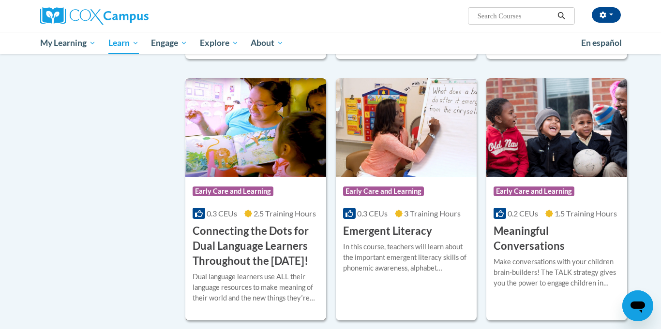
click at [233, 145] on img at bounding box center [255, 127] width 141 height 99
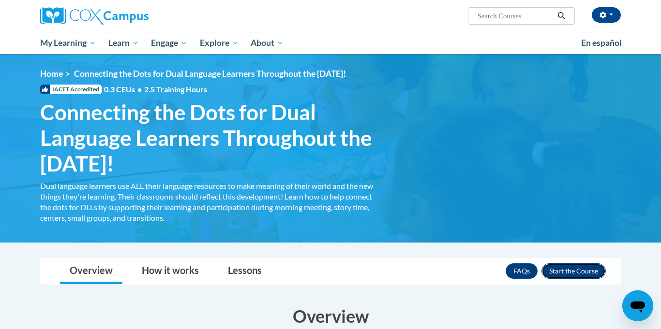
click at [574, 278] on button "Enroll" at bounding box center [573, 271] width 64 height 15
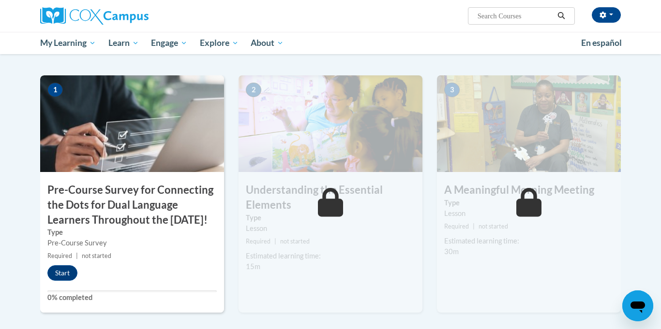
scroll to position [207, 0]
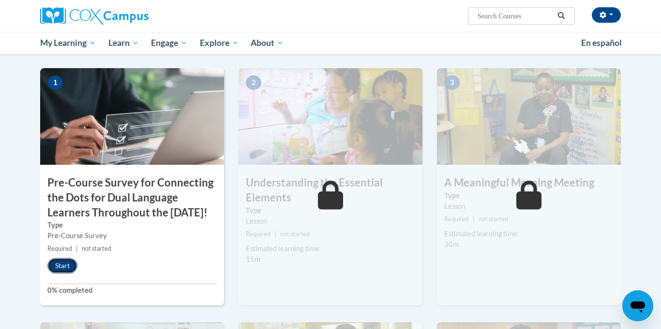
click at [49, 274] on button "Start" at bounding box center [62, 265] width 30 height 15
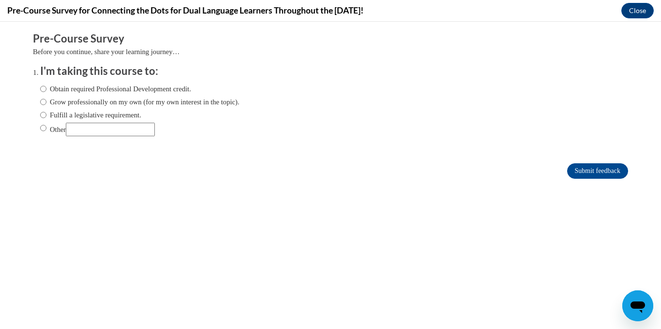
scroll to position [0, 0]
click at [79, 90] on label "Obtain required Professional Development credit." at bounding box center [115, 89] width 151 height 11
click at [46, 90] on input "Obtain required Professional Development credit." at bounding box center [43, 89] width 6 height 11
radio input "true"
click at [611, 174] on input "Submit feedback" at bounding box center [597, 170] width 61 height 15
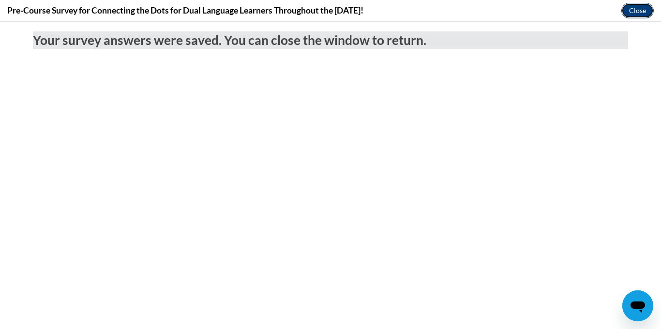
click at [630, 7] on button "Close" at bounding box center [637, 10] width 32 height 15
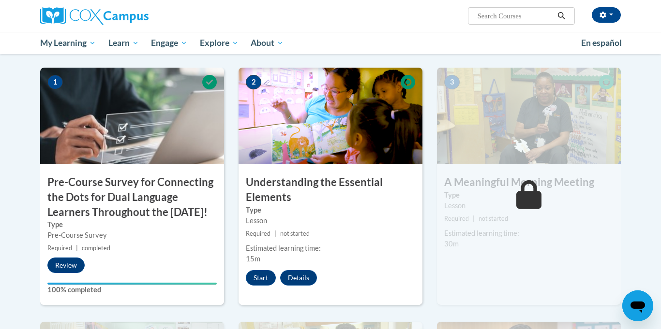
scroll to position [206, 0]
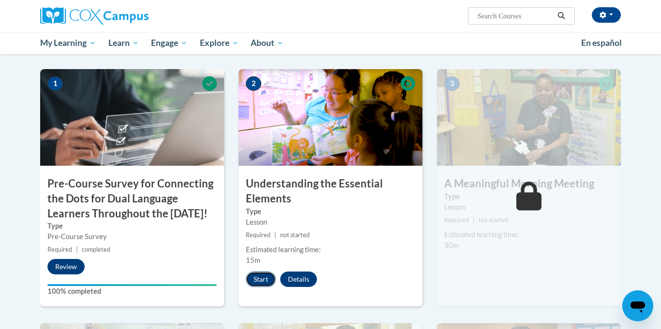
click at [257, 279] on button "Start" at bounding box center [261, 279] width 30 height 15
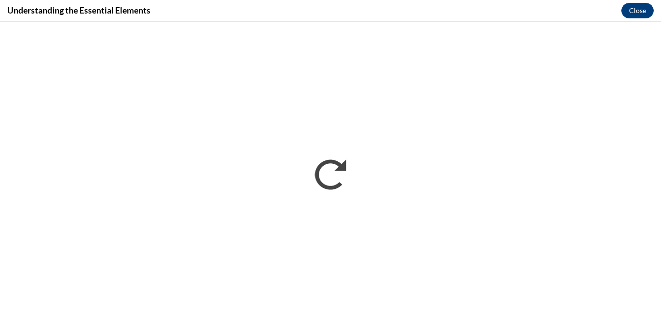
scroll to position [0, 0]
click at [641, 13] on button "Close" at bounding box center [637, 10] width 32 height 15
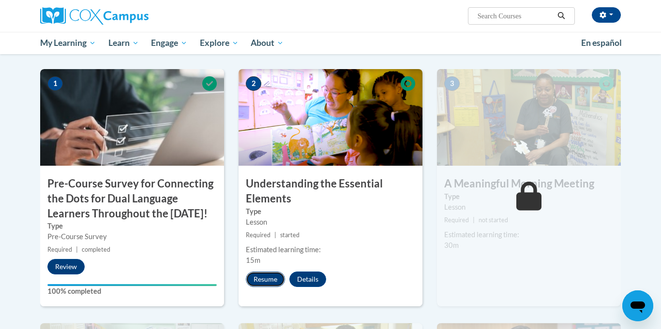
click at [258, 280] on button "Resume" at bounding box center [265, 279] width 39 height 15
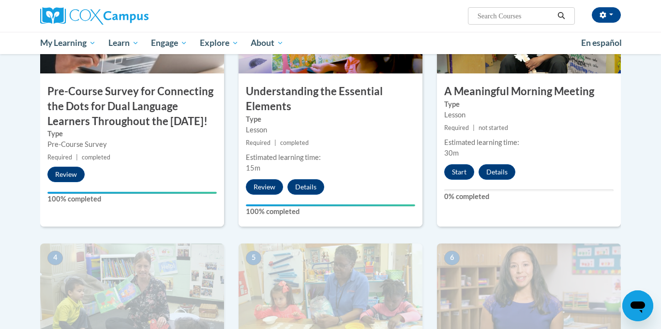
scroll to position [300, 0]
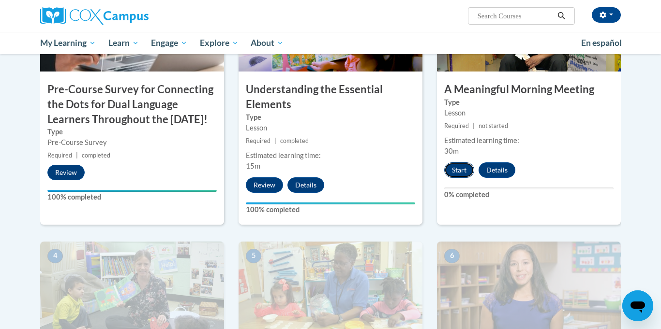
click at [460, 172] on button "Start" at bounding box center [459, 170] width 30 height 15
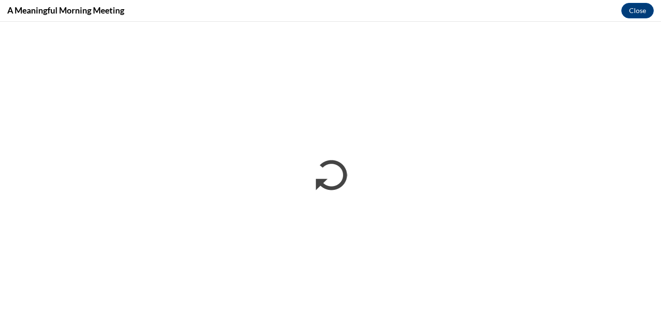
scroll to position [0, 0]
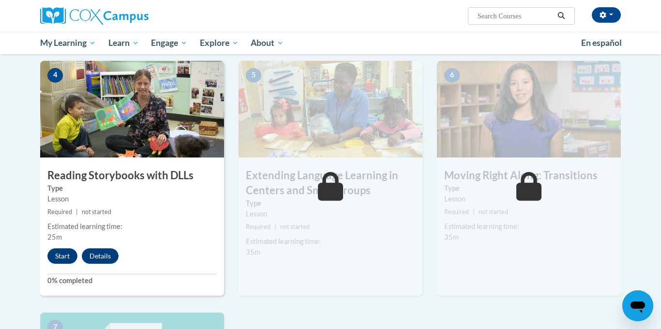
scroll to position [475, 0]
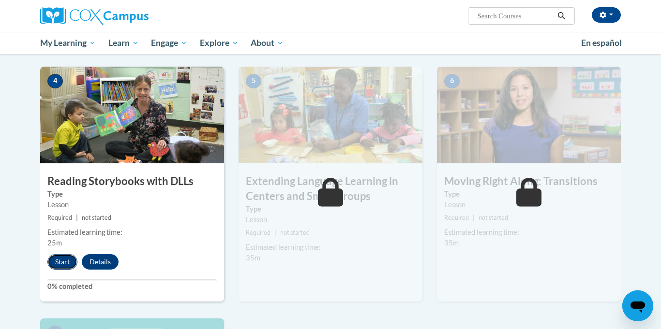
click at [59, 268] on button "Start" at bounding box center [62, 261] width 30 height 15
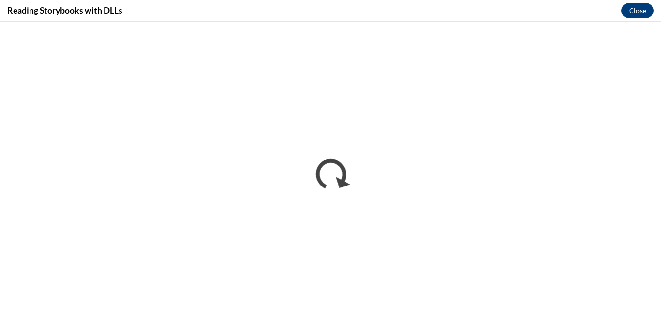
scroll to position [0, 0]
